Goal: Check status

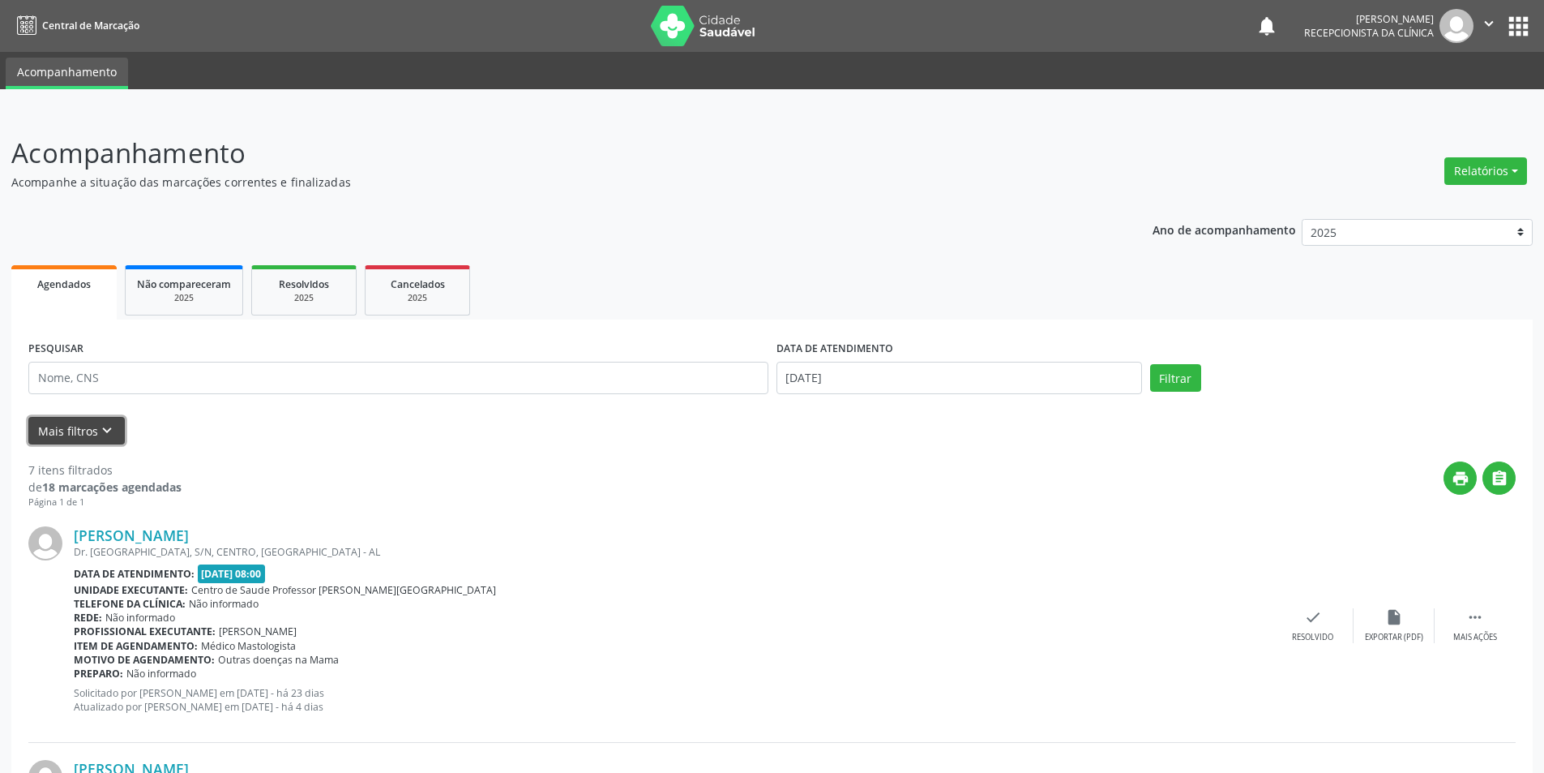
click at [114, 426] on button "Mais filtros keyboard_arrow_down" at bounding box center [76, 431] width 96 height 28
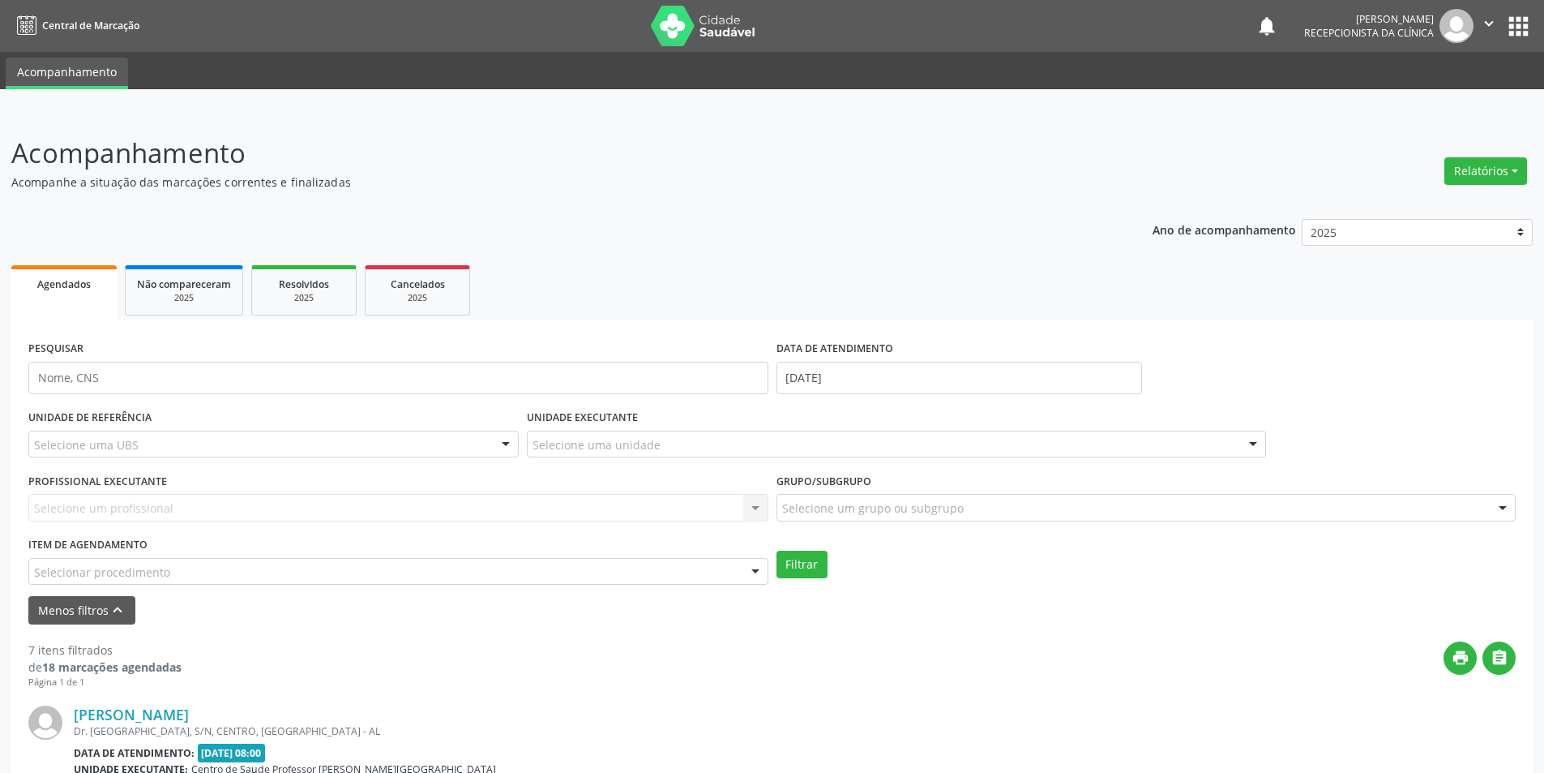
click at [453, 161] on p "Acompanhamento" at bounding box center [543, 153] width 1065 height 41
click at [75, 293] on link "Agendados" at bounding box center [63, 292] width 105 height 54
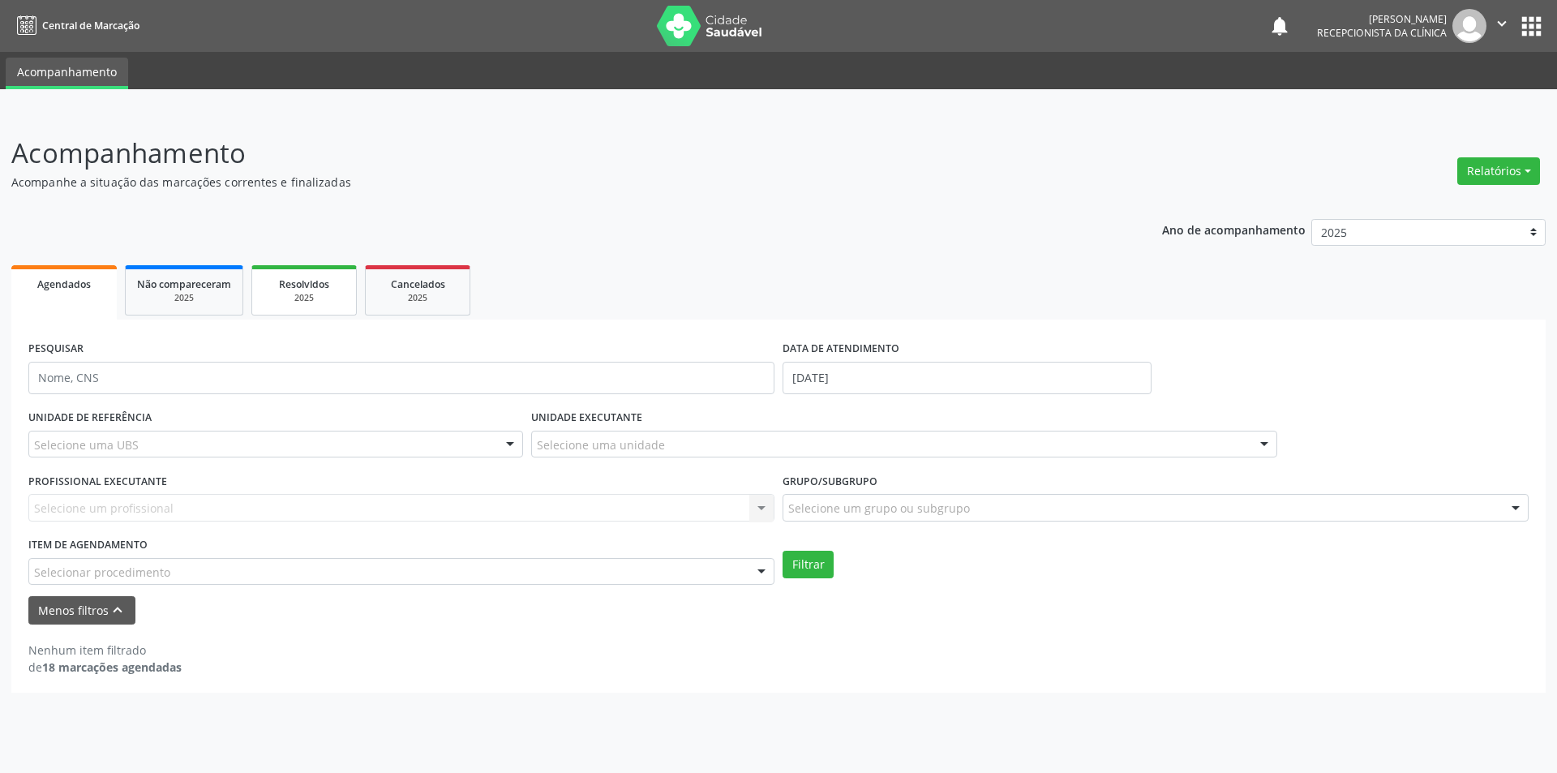
click at [284, 289] on span "Resolvidos" at bounding box center [304, 284] width 50 height 14
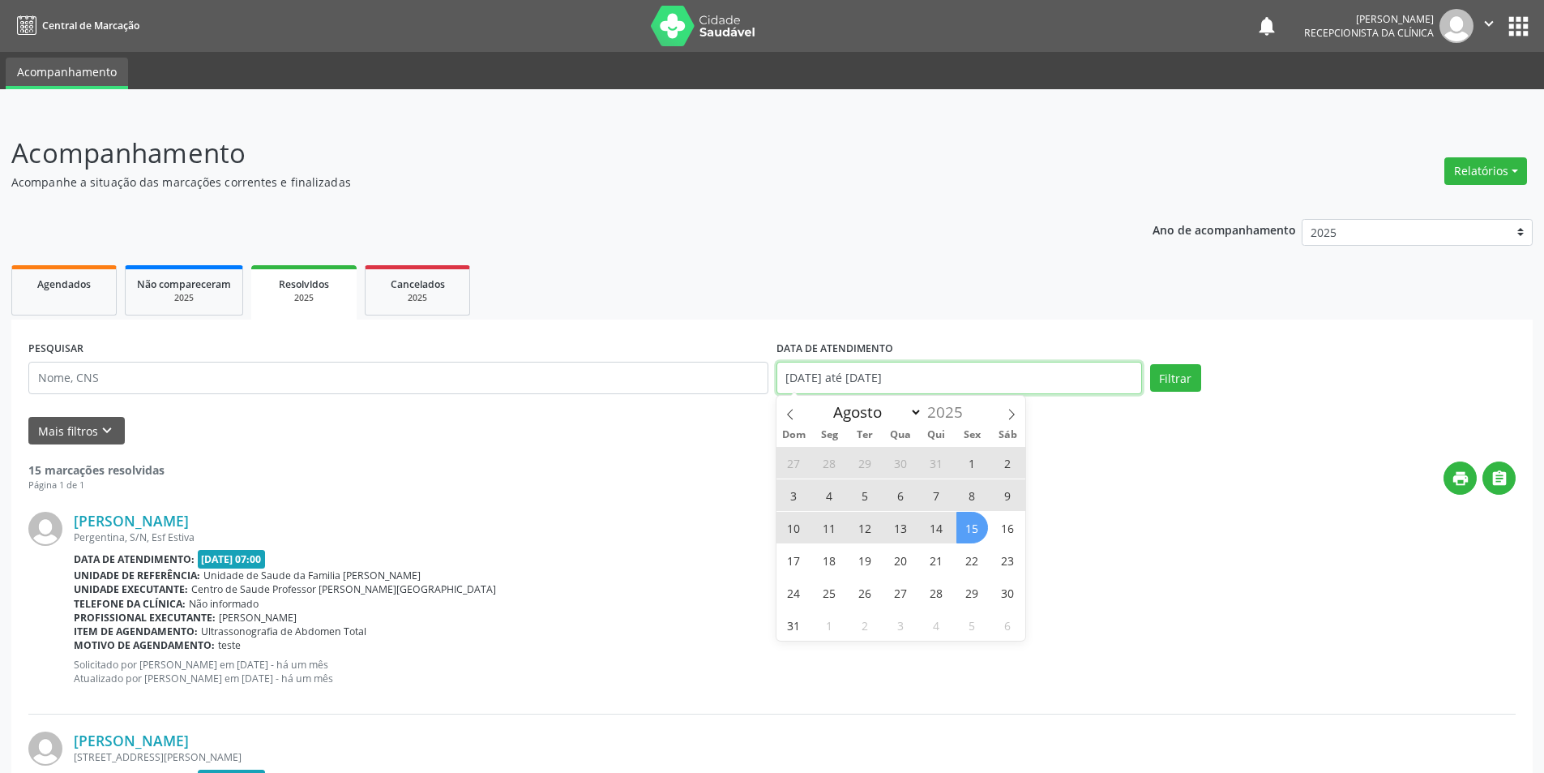
click at [1007, 383] on input "[DATE] até [DATE]" at bounding box center [960, 378] width 366 height 32
click at [966, 525] on span "15" at bounding box center [973, 528] width 32 height 32
type input "[DATE]"
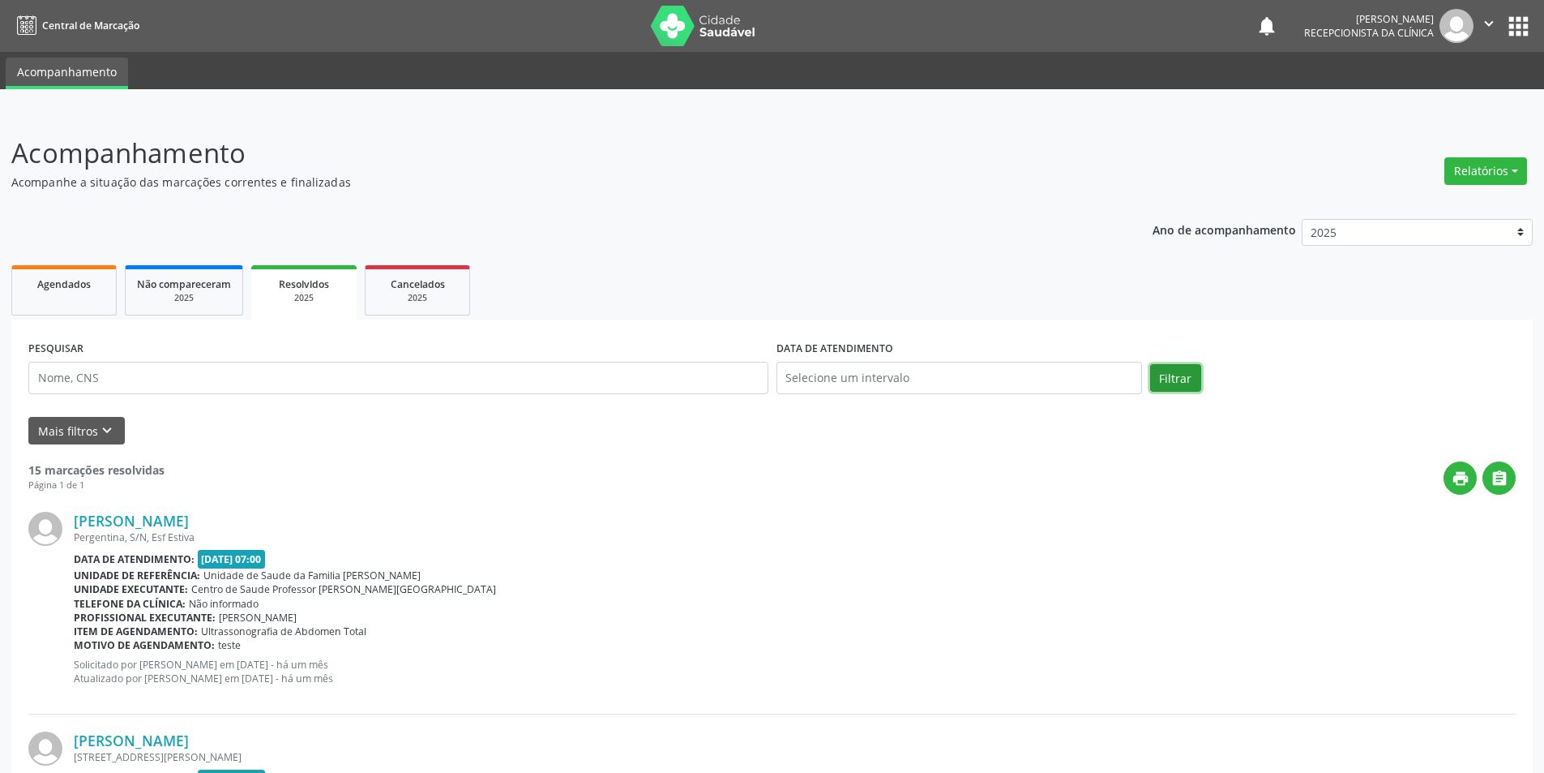
click at [1182, 378] on button "Filtrar" at bounding box center [1175, 378] width 51 height 28
click at [879, 383] on input "text" at bounding box center [960, 378] width 366 height 32
click at [970, 538] on span "15" at bounding box center [973, 528] width 32 height 32
type input "[DATE]"
click at [1167, 378] on button "Filtrar" at bounding box center [1175, 378] width 51 height 28
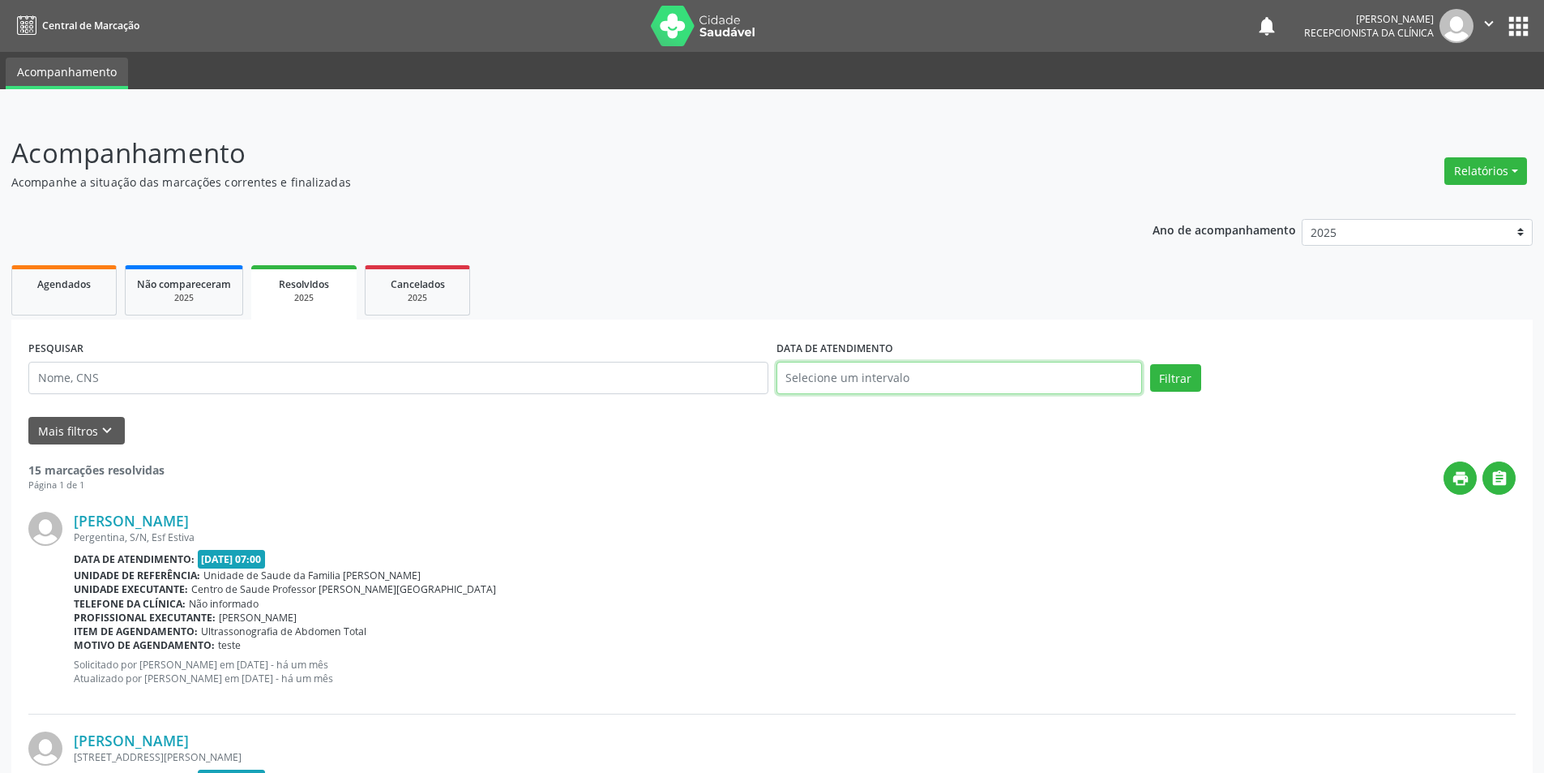
click at [844, 379] on input "text" at bounding box center [960, 378] width 366 height 32
click at [975, 460] on span "1" at bounding box center [973, 463] width 32 height 32
type input "[DATE]"
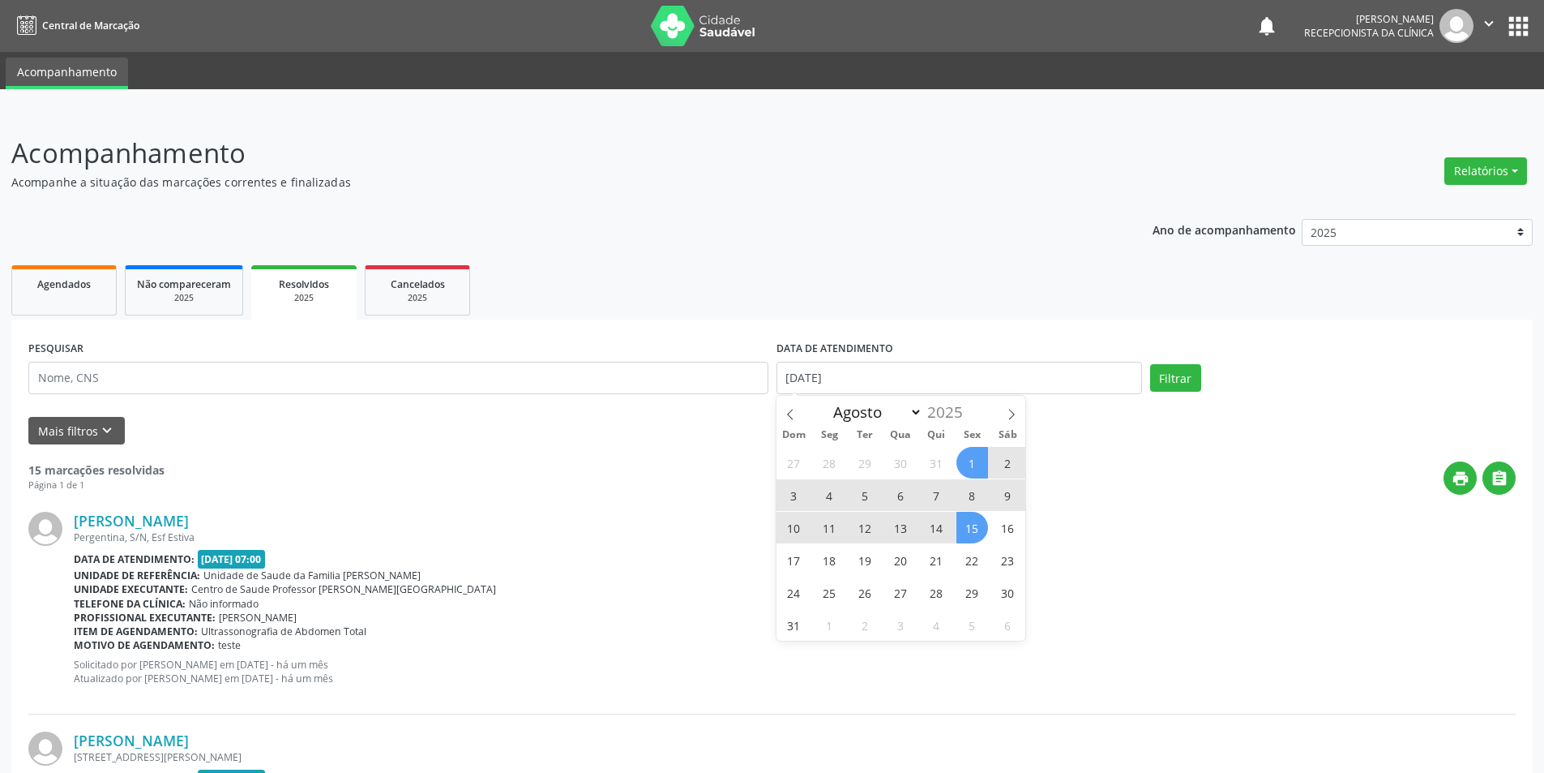
click at [965, 528] on span "15" at bounding box center [973, 528] width 32 height 32
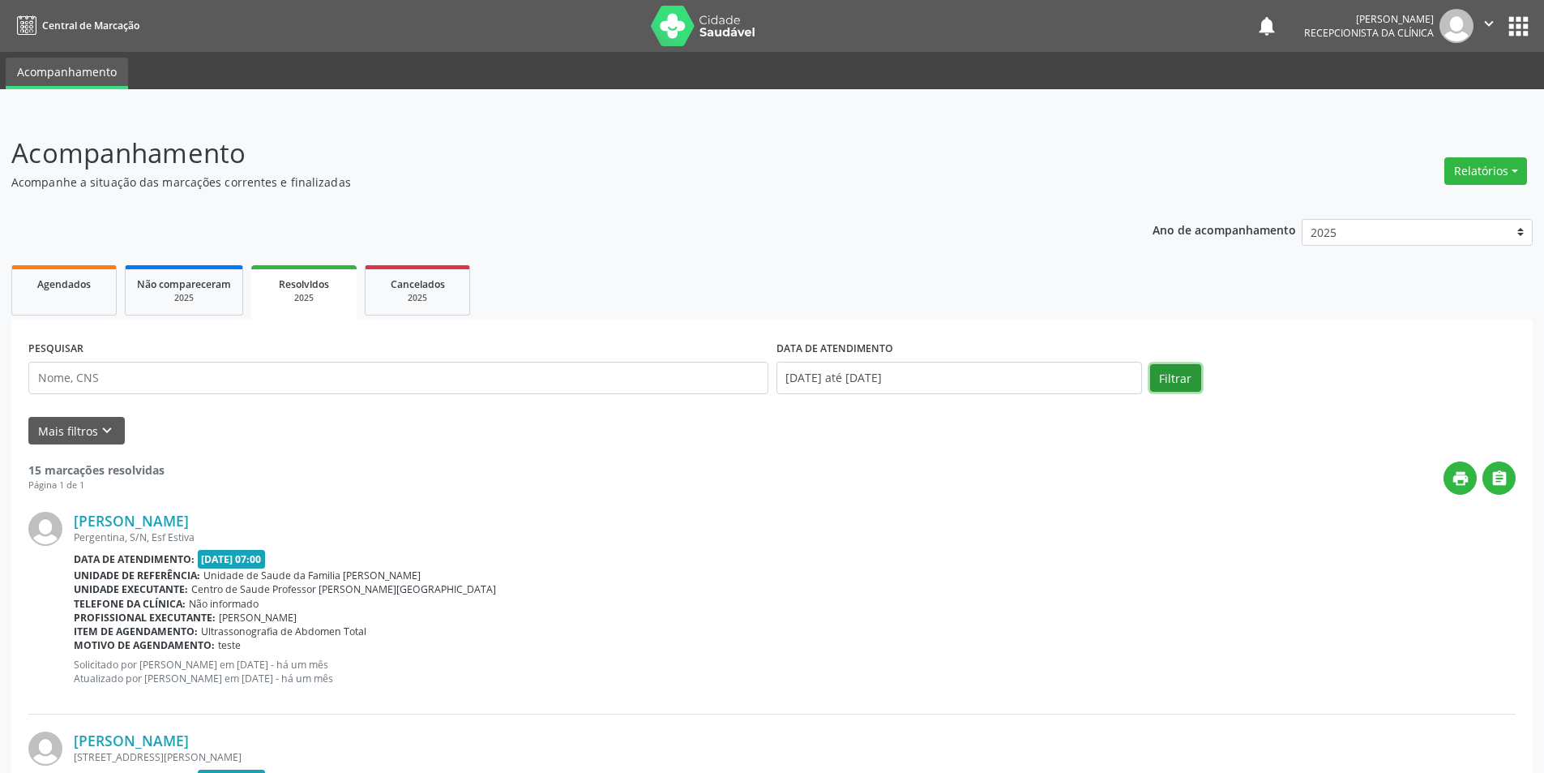
click at [1182, 374] on button "Filtrar" at bounding box center [1175, 378] width 51 height 28
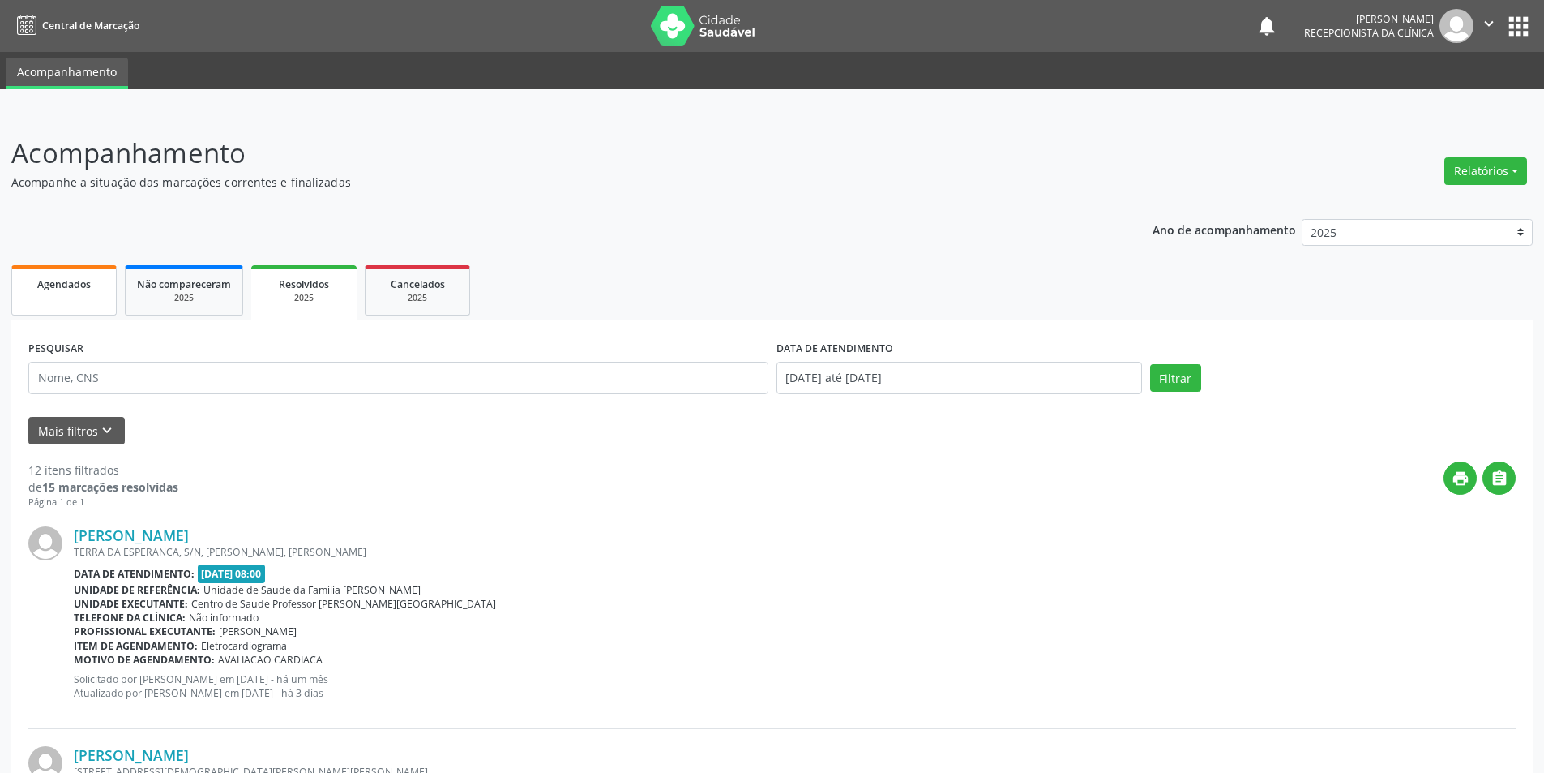
click at [101, 293] on link "Agendados" at bounding box center [63, 290] width 105 height 50
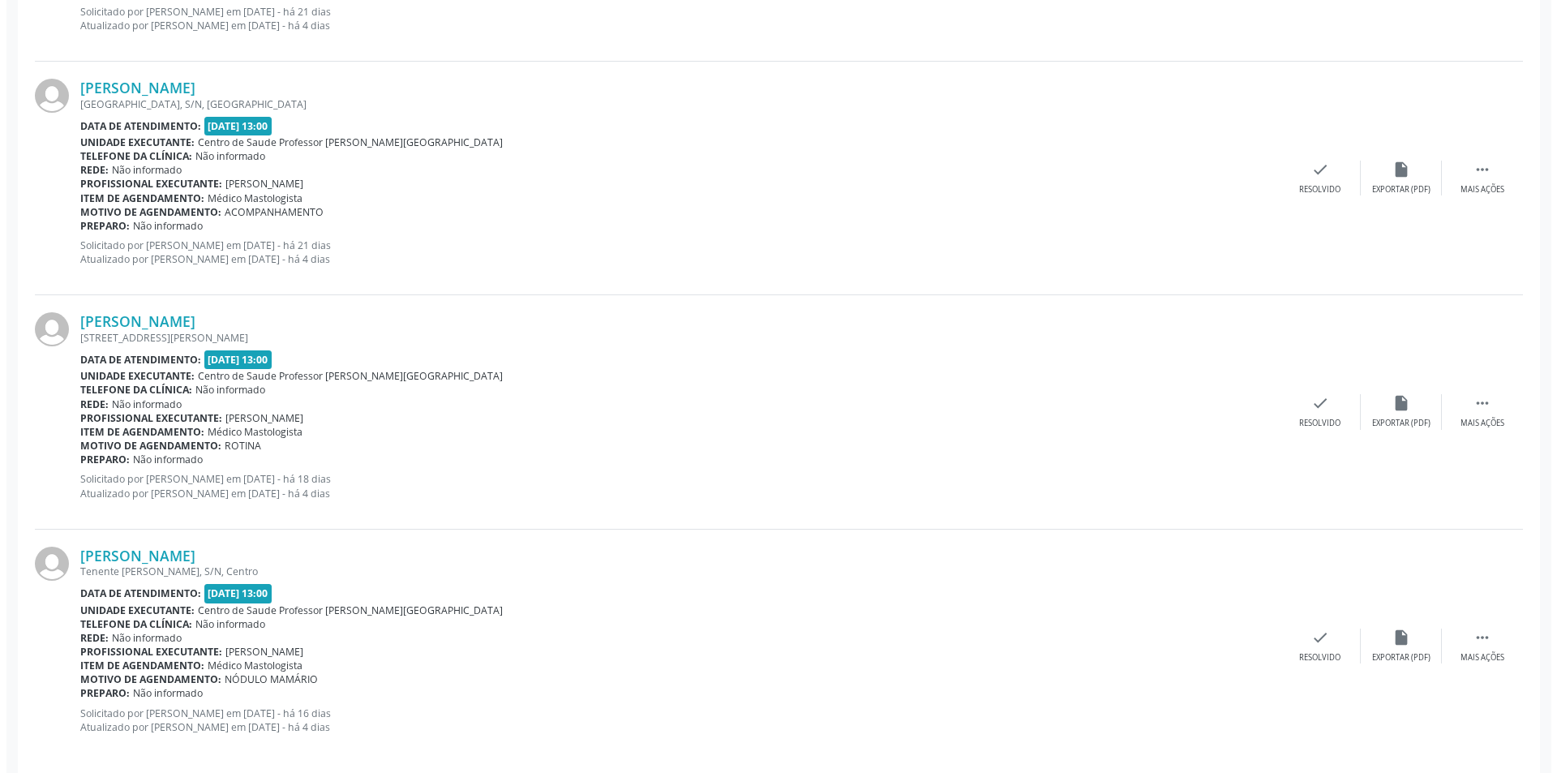
scroll to position [1400, 0]
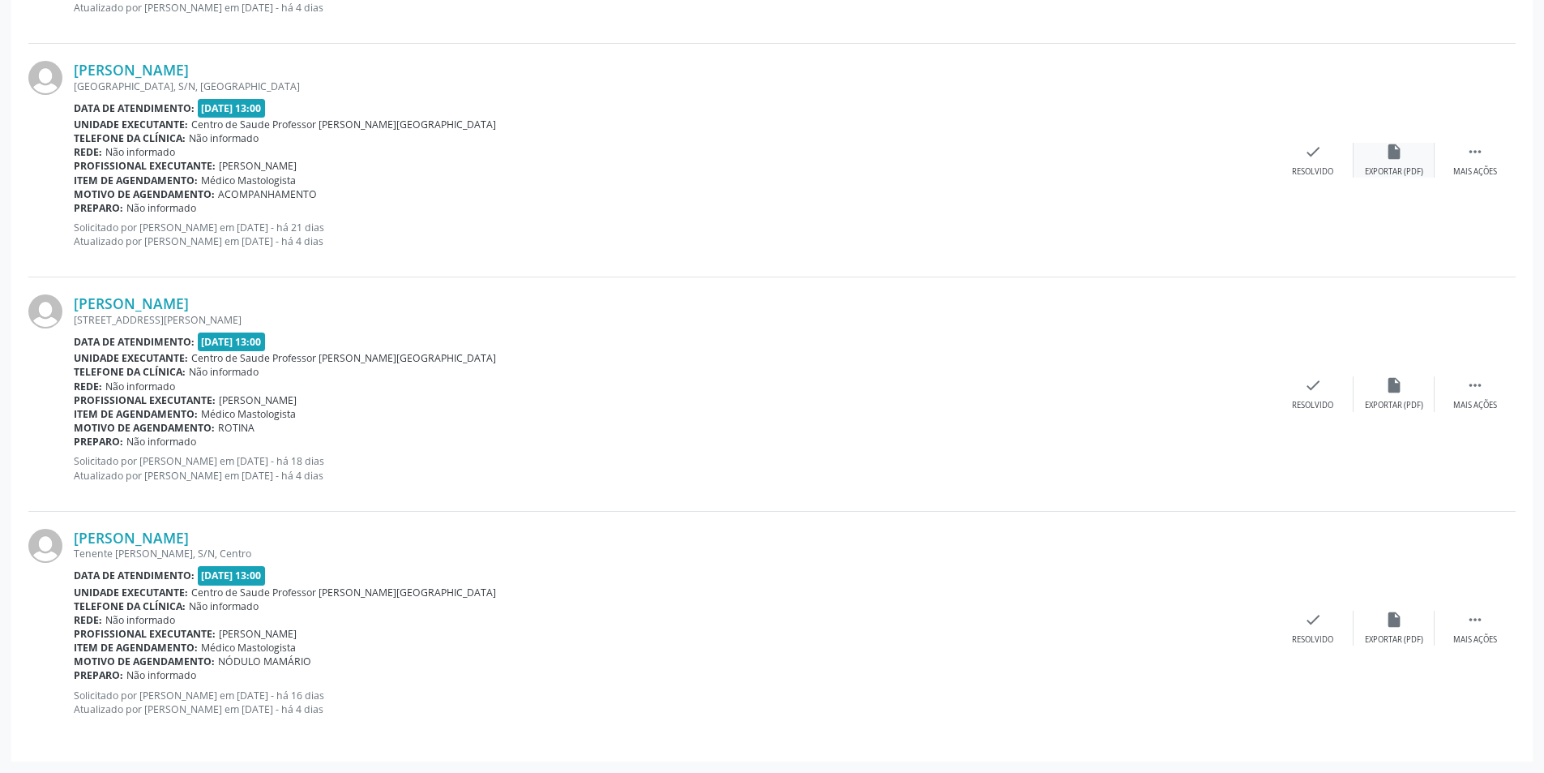
click at [1395, 164] on div "insert_drive_file Exportar (PDF)" at bounding box center [1394, 160] width 81 height 35
click at [1307, 163] on div "check Resolvido" at bounding box center [1313, 160] width 81 height 35
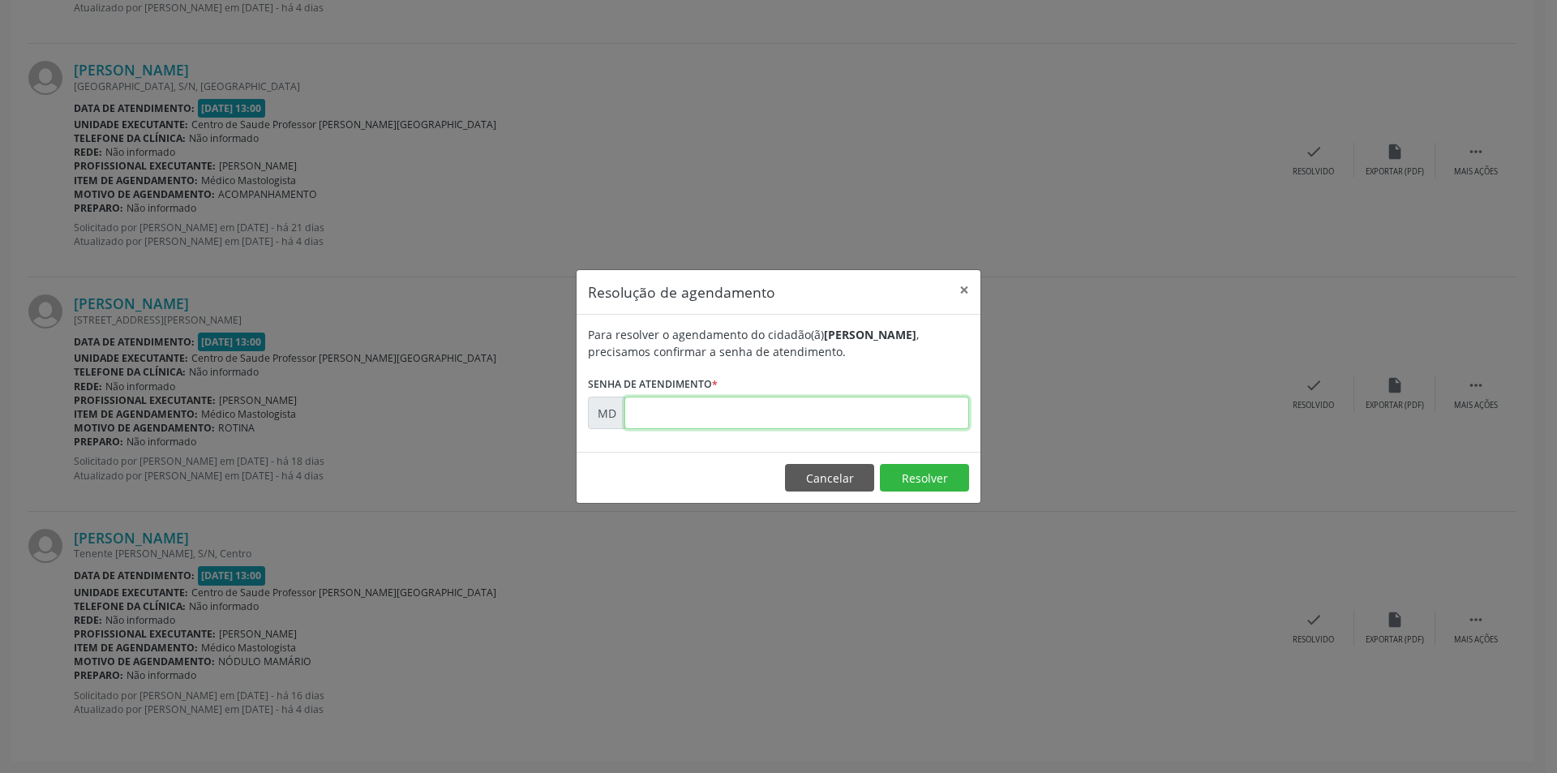
paste input "00001801"
type input "00001801"
click at [922, 476] on button "Resolver" at bounding box center [924, 478] width 89 height 28
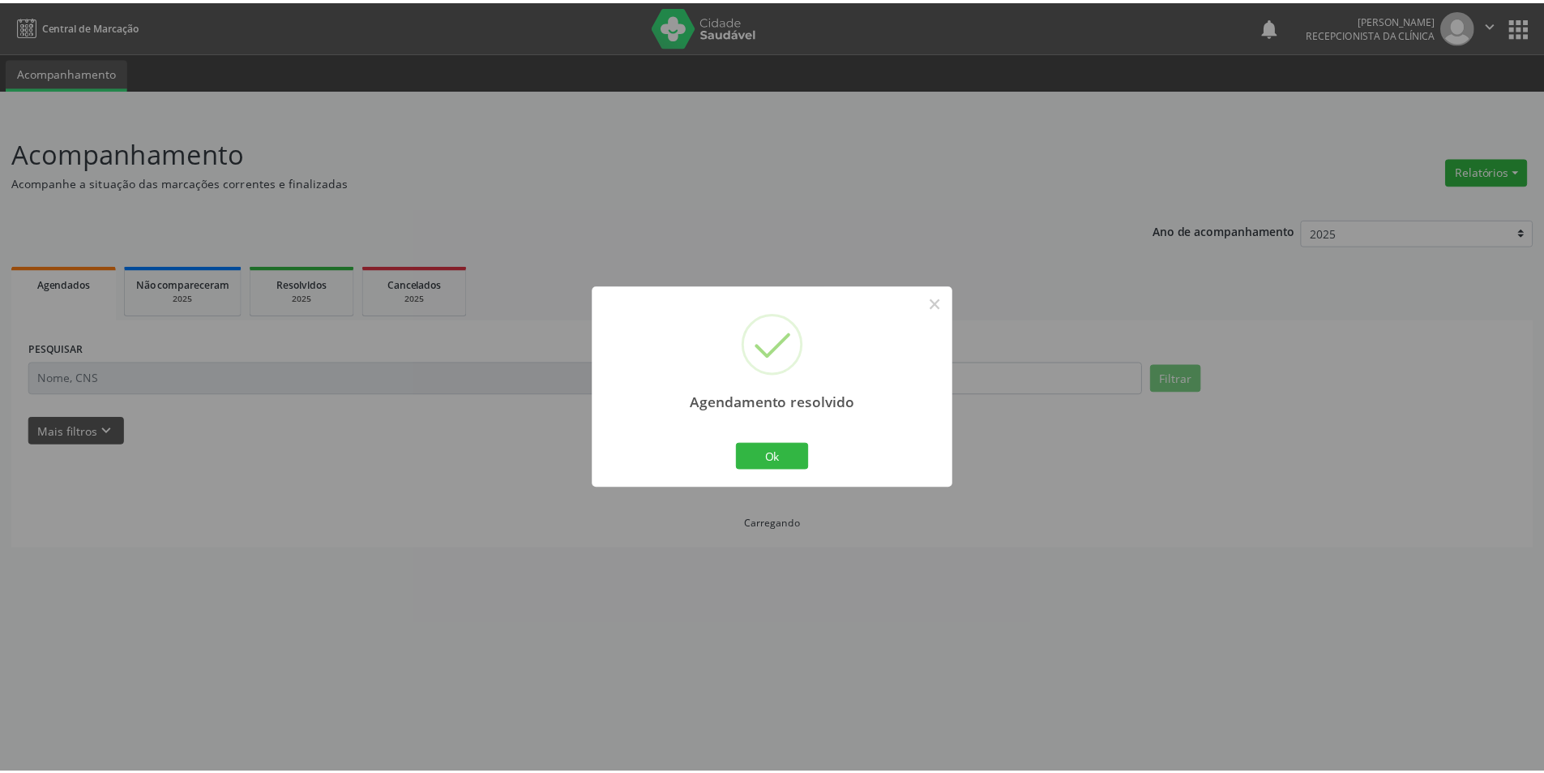
scroll to position [0, 0]
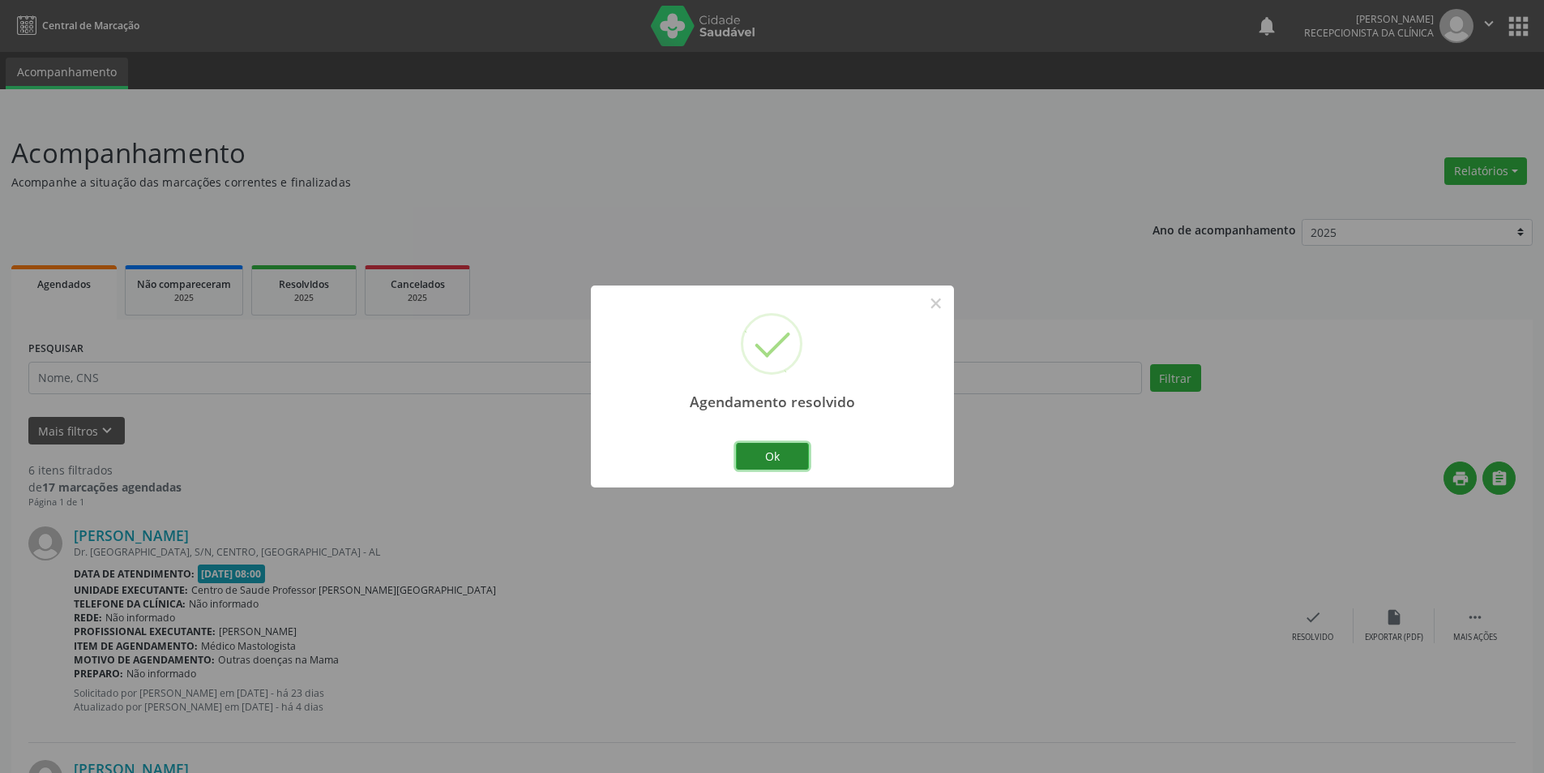
click at [790, 454] on button "Ok" at bounding box center [772, 457] width 73 height 28
